Goal: Answer question/provide support

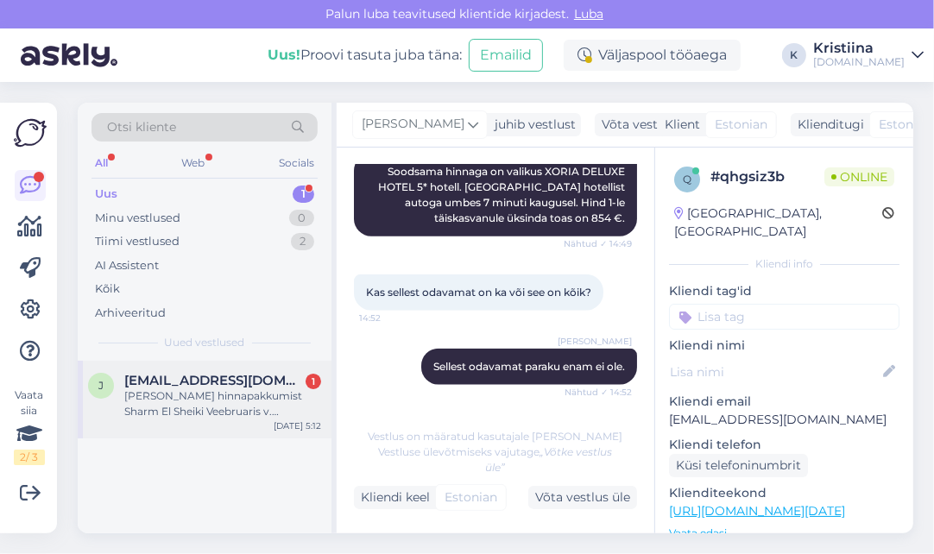
click at [208, 388] on div "[PERSON_NAME] hinnapakkumist Sharm El Sheiki Veebruaris v. märtsis,toitlustus k…" at bounding box center [222, 403] width 197 height 31
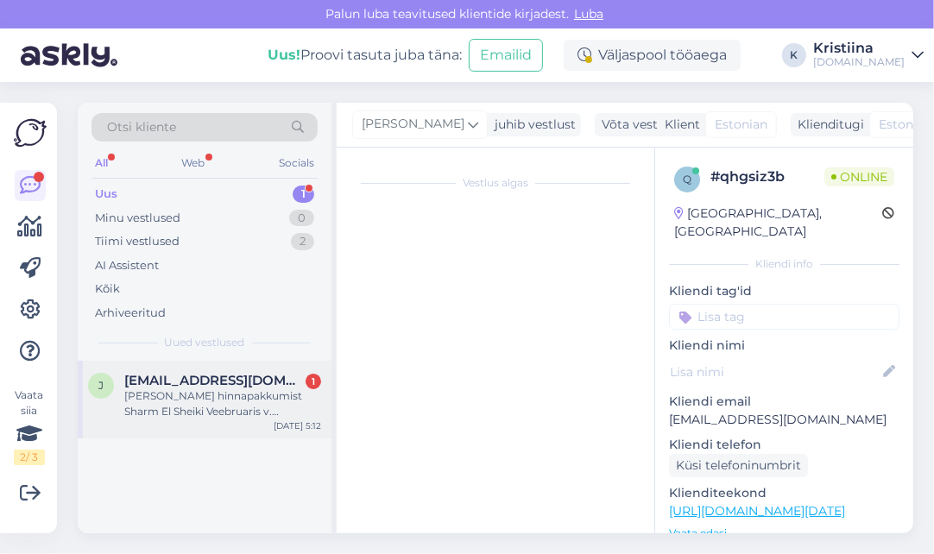
scroll to position [10, 0]
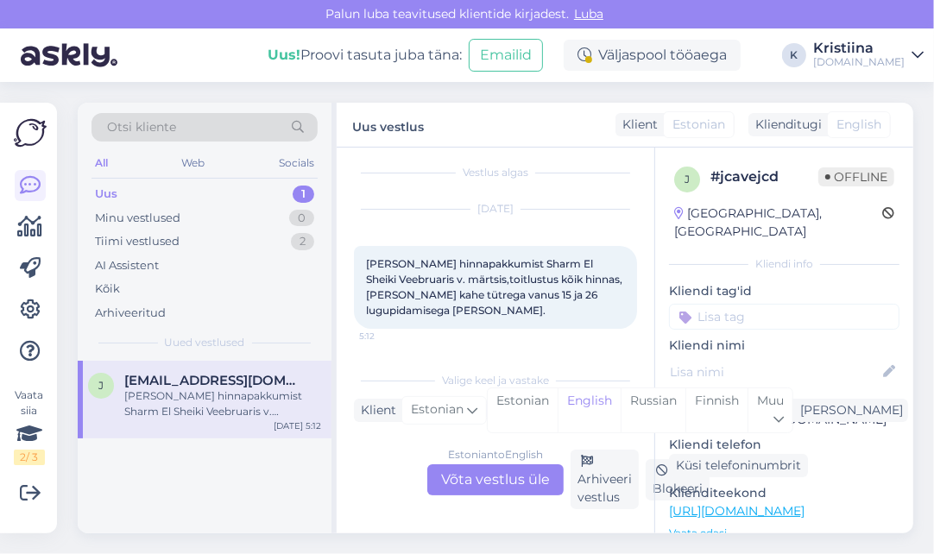
click at [501, 479] on div "Estonian to English Võta vestlus üle" at bounding box center [495, 479] width 136 height 31
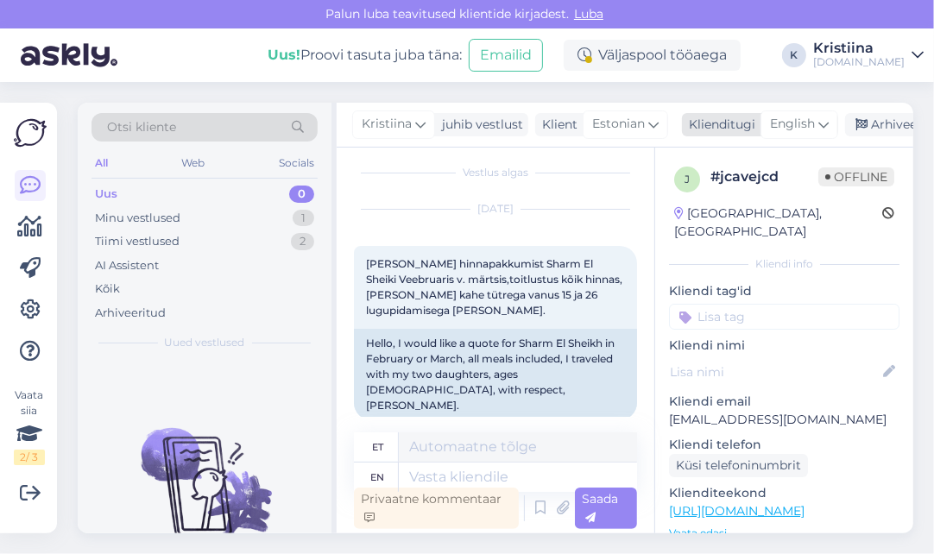
click at [798, 125] on span "English" at bounding box center [792, 124] width 45 height 19
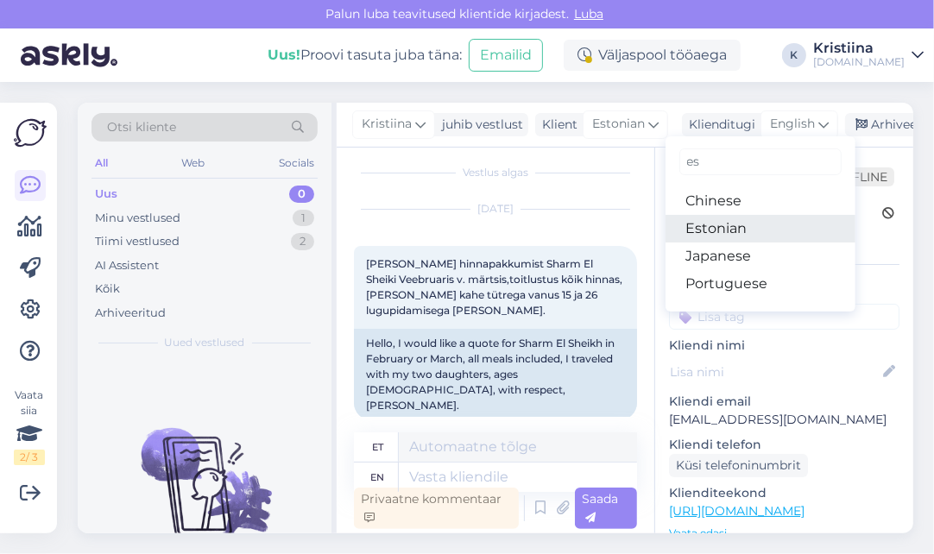
click at [752, 215] on link "Estonian" at bounding box center [760, 229] width 190 height 28
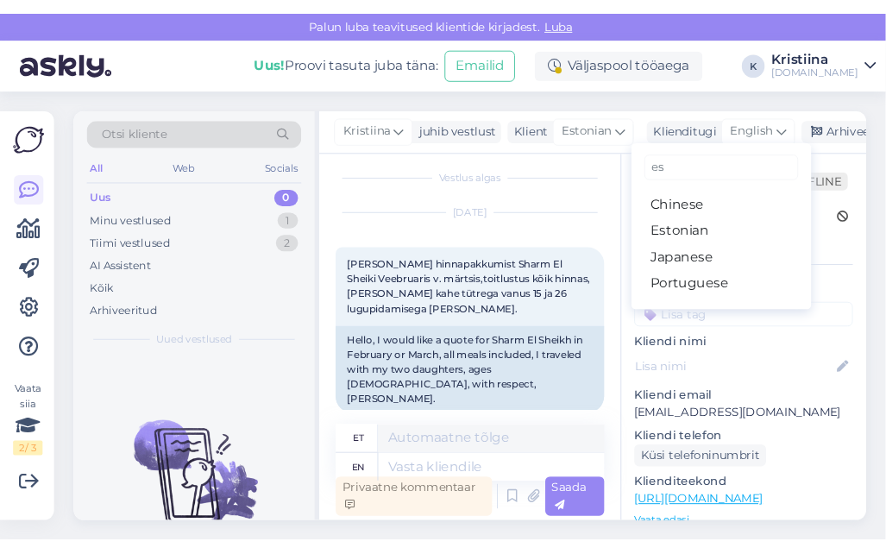
scroll to position [0, 0]
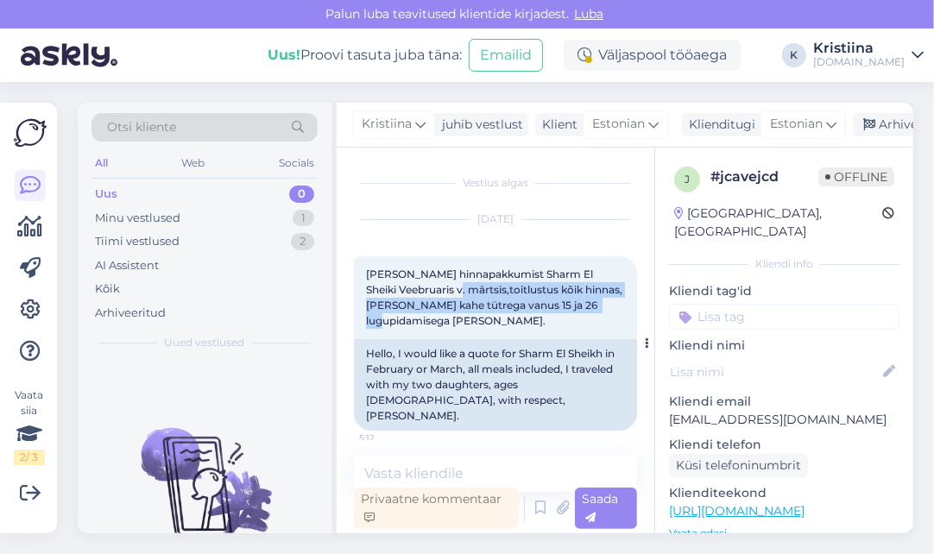
drag, startPoint x: 432, startPoint y: 293, endPoint x: 571, endPoint y: 303, distance: 139.3
click at [571, 303] on span "[PERSON_NAME] hinnapakkumist Sharm El Sheiki Veebruaris v. märtsis,toitlustus k…" at bounding box center [494, 298] width 256 height 60
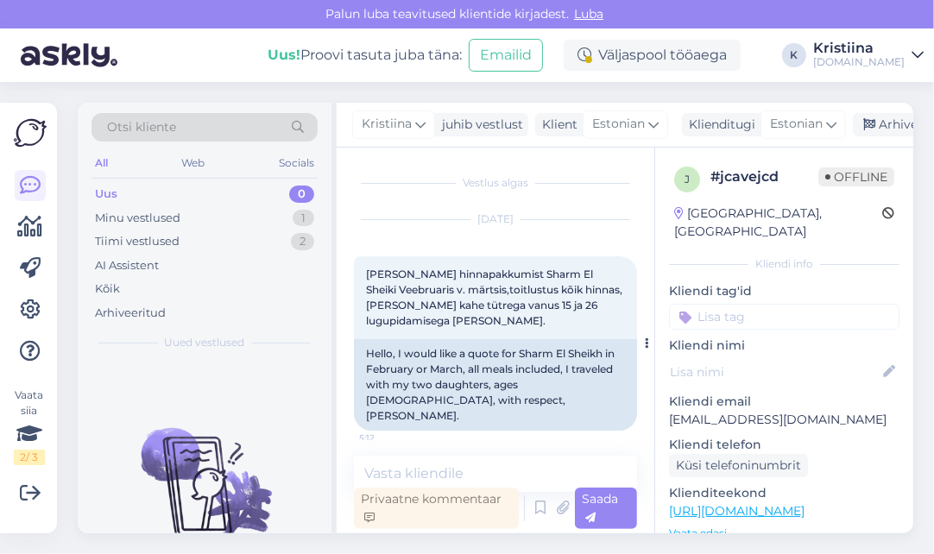
click at [582, 306] on span "[PERSON_NAME] hinnapakkumist Sharm El Sheiki Veebruaris v. märtsis,toitlustus k…" at bounding box center [494, 298] width 256 height 60
drag, startPoint x: 418, startPoint y: 302, endPoint x: 515, endPoint y: 314, distance: 98.3
click at [514, 314] on div "[PERSON_NAME] hinnapakkumist Sharm El Sheiki Veebruaris v. märtsis,toitlustus k…" at bounding box center [495, 297] width 283 height 83
click at [516, 314] on div "[PERSON_NAME] hinnapakkumist Sharm El Sheiki Veebruaris v. märtsis,toitlustus k…" at bounding box center [495, 297] width 283 height 83
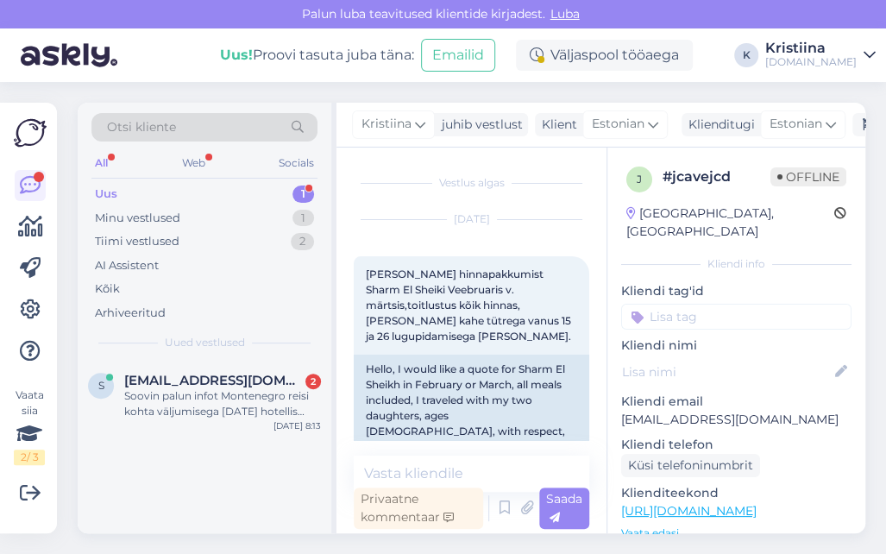
click at [189, 192] on div "Uus 1" at bounding box center [204, 194] width 226 height 24
click at [204, 371] on div "s [EMAIL_ADDRESS][DOMAIN_NAME] 2 Soovin palun infot Montenegro reisi kohta välj…" at bounding box center [205, 400] width 254 height 78
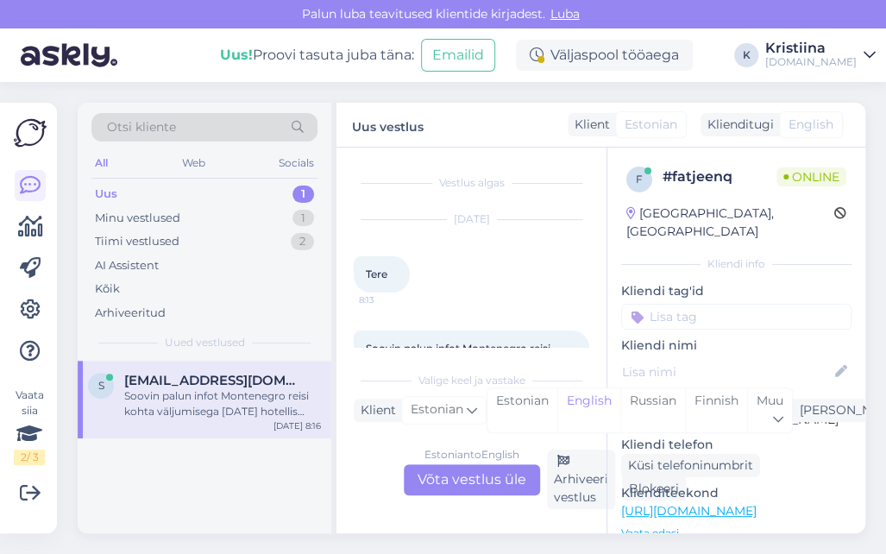
scroll to position [96, 0]
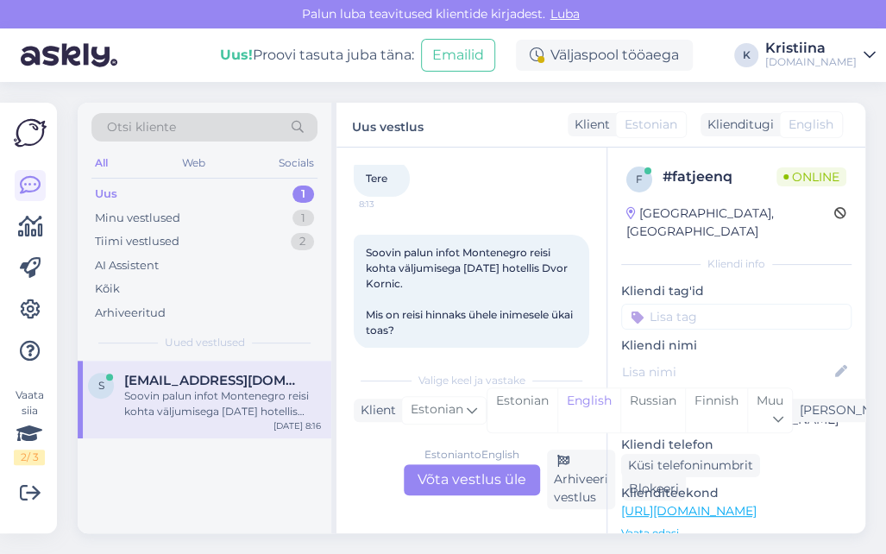
click at [487, 487] on div "Estonian to English Võta vestlus üle" at bounding box center [472, 479] width 136 height 31
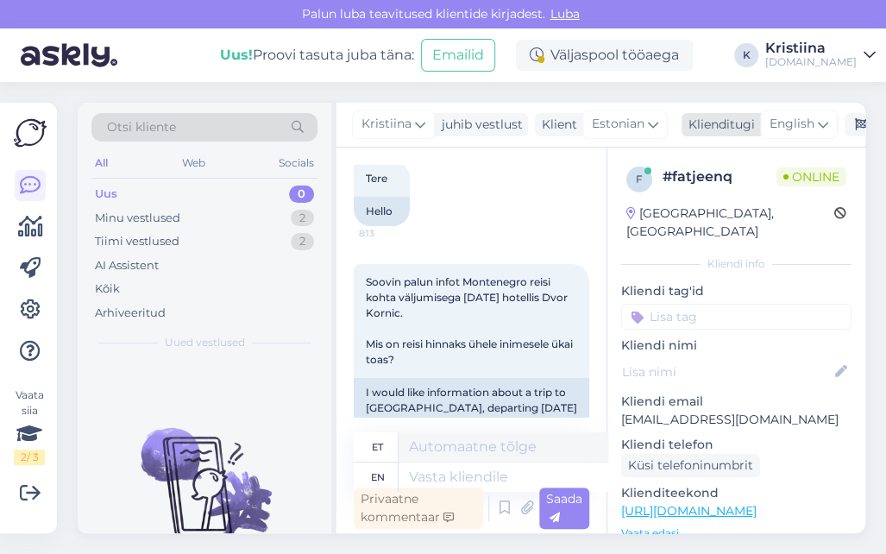
click at [710, 125] on div "Klienditugi" at bounding box center [718, 125] width 73 height 18
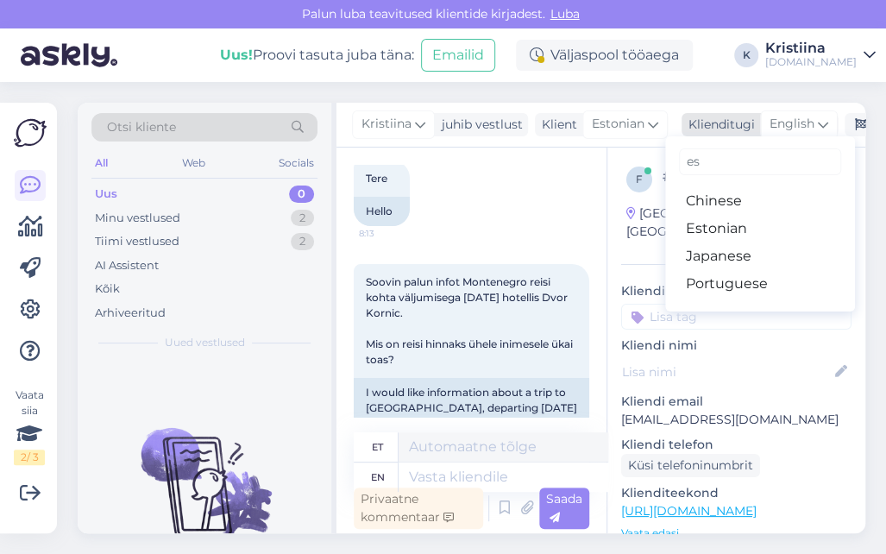
click at [801, 121] on span "English" at bounding box center [792, 124] width 45 height 19
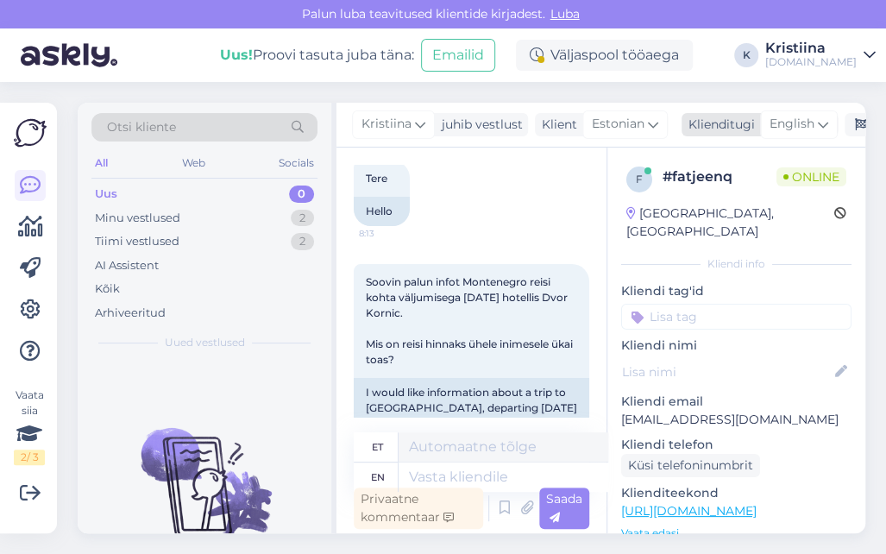
click at [781, 119] on span "English" at bounding box center [792, 124] width 45 height 19
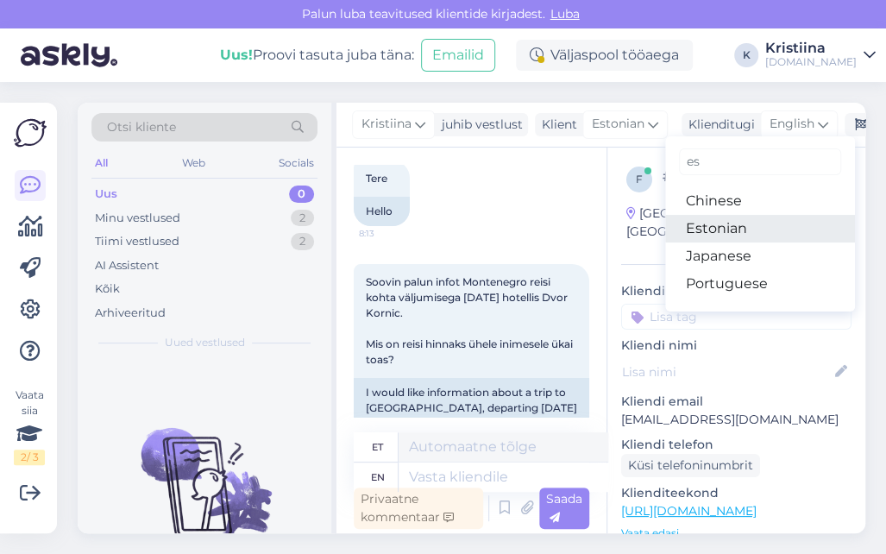
click at [722, 224] on link "Estonian" at bounding box center [760, 229] width 190 height 28
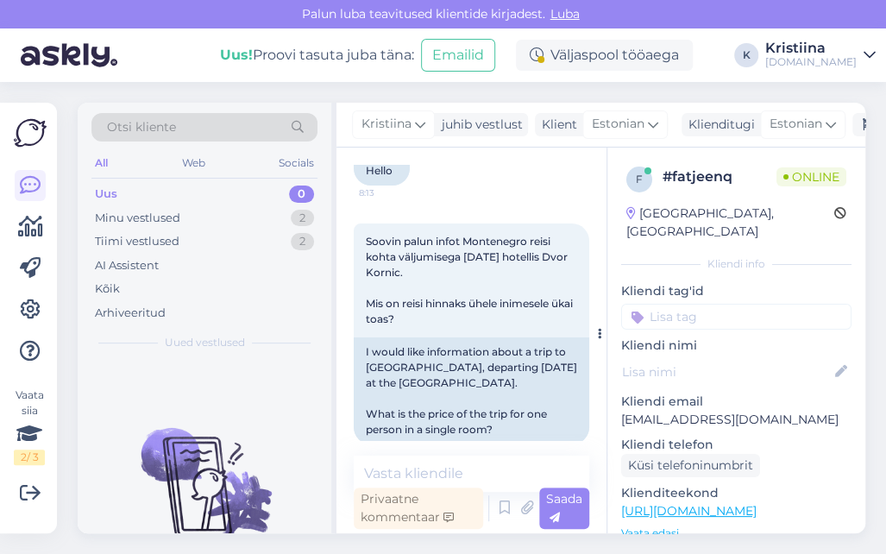
scroll to position [159, 0]
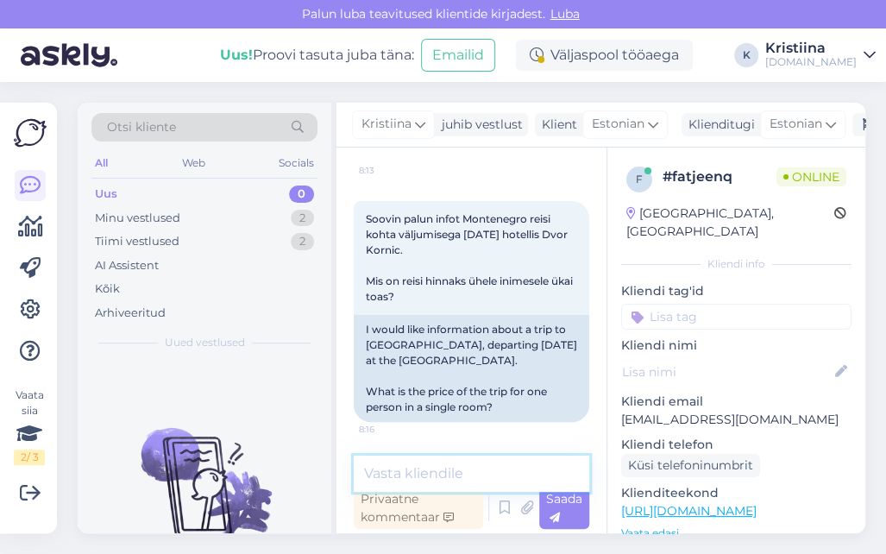
click at [406, 471] on textarea at bounding box center [472, 474] width 236 height 36
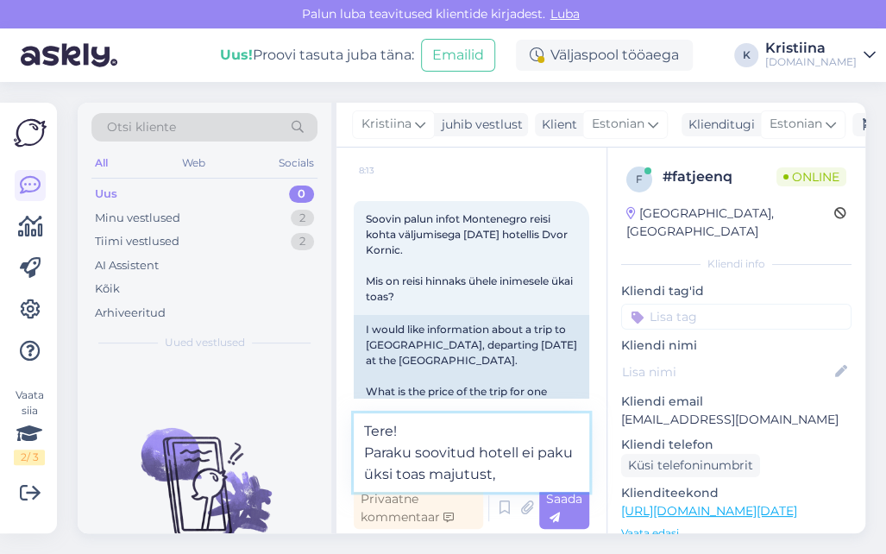
type textarea "Tere! Paraku soovitud hotell ei paku üksi toas majutust, v"
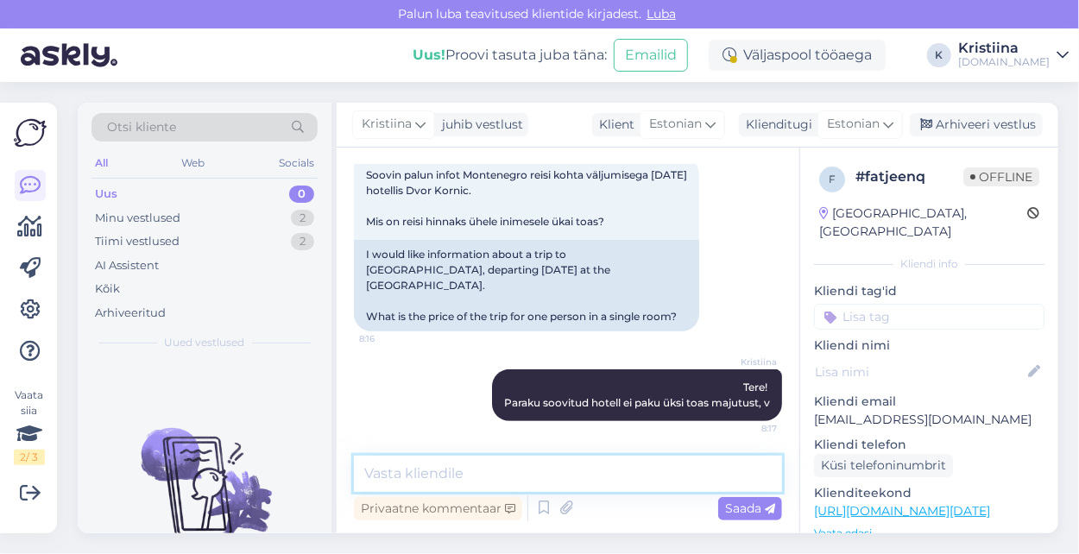
scroll to position [186, 0]
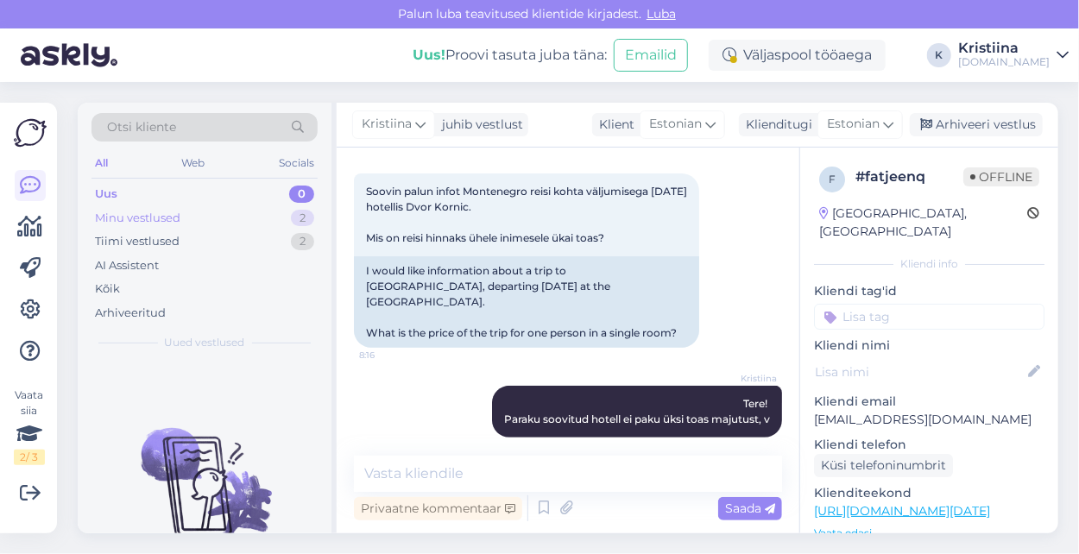
click at [245, 223] on div "Minu vestlused 2" at bounding box center [204, 218] width 226 height 24
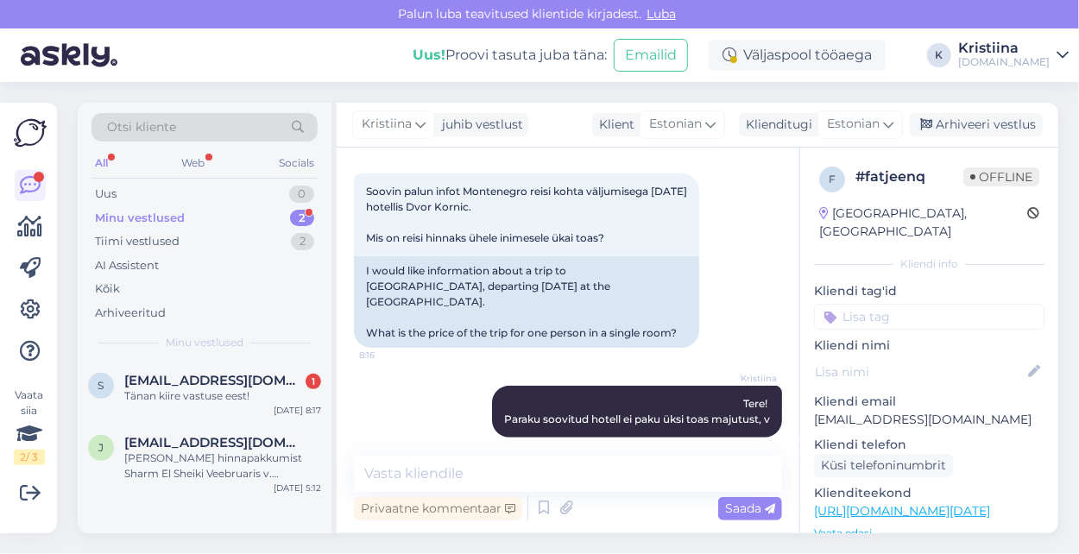
scroll to position [261, 0]
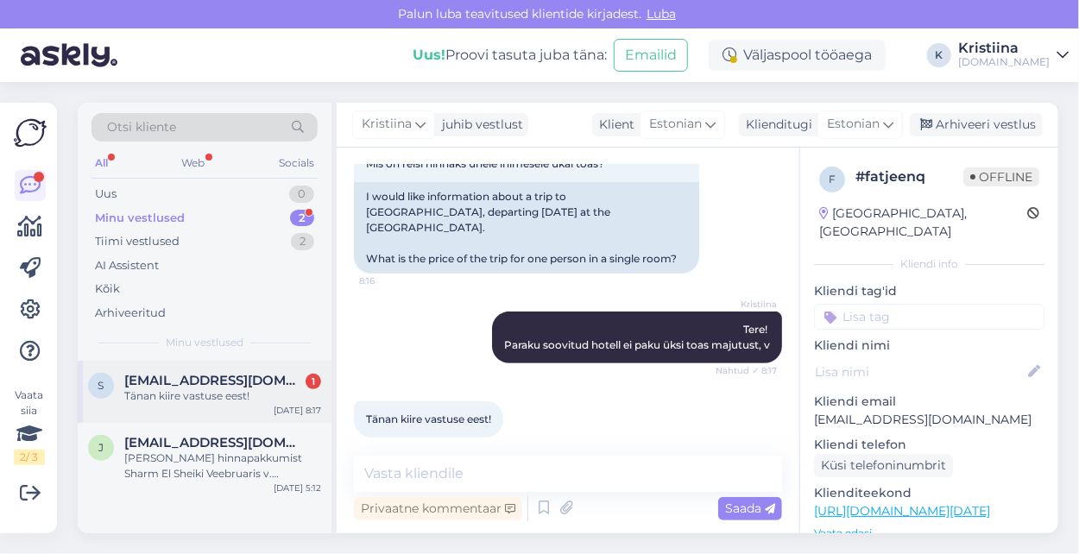
click at [237, 411] on div "s [EMAIL_ADDRESS][DOMAIN_NAME] 1 Tänan kiire vastuse eest! [DATE] 8:17" at bounding box center [205, 392] width 254 height 62
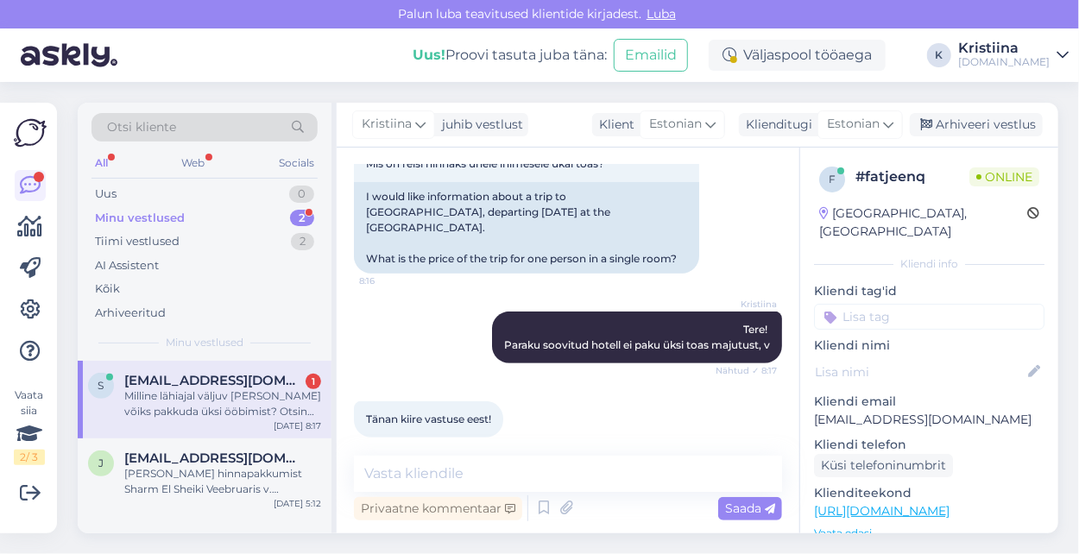
scroll to position [350, 0]
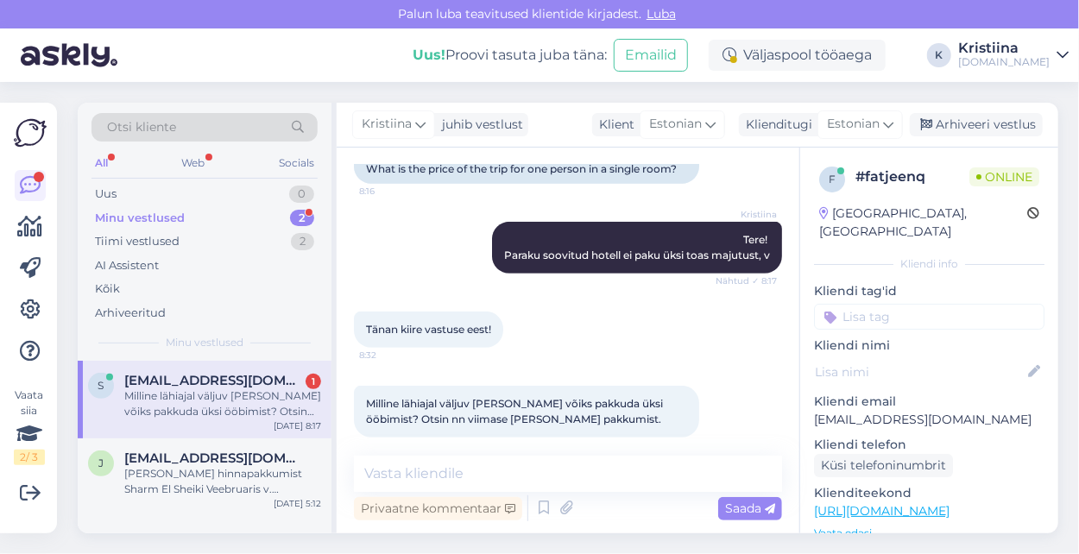
click at [246, 412] on div "Milline lähiajal väljuv [PERSON_NAME] võiks pakkuda üksi ööbimist? Otsin nn vii…" at bounding box center [222, 403] width 197 height 31
